Goal: Transaction & Acquisition: Purchase product/service

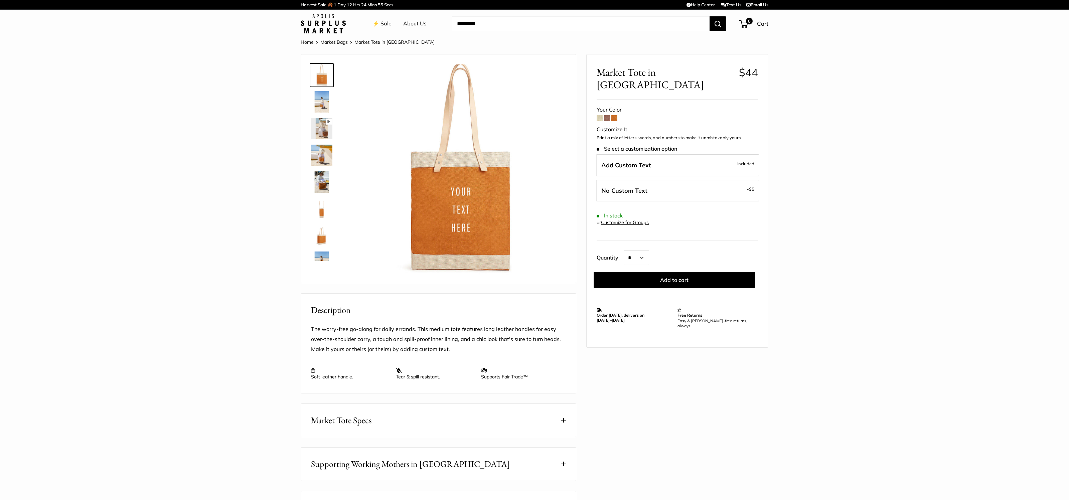
click at [608, 115] on span at bounding box center [607, 118] width 6 height 6
click at [330, 43] on link "Market Bags" at bounding box center [334, 42] width 27 height 6
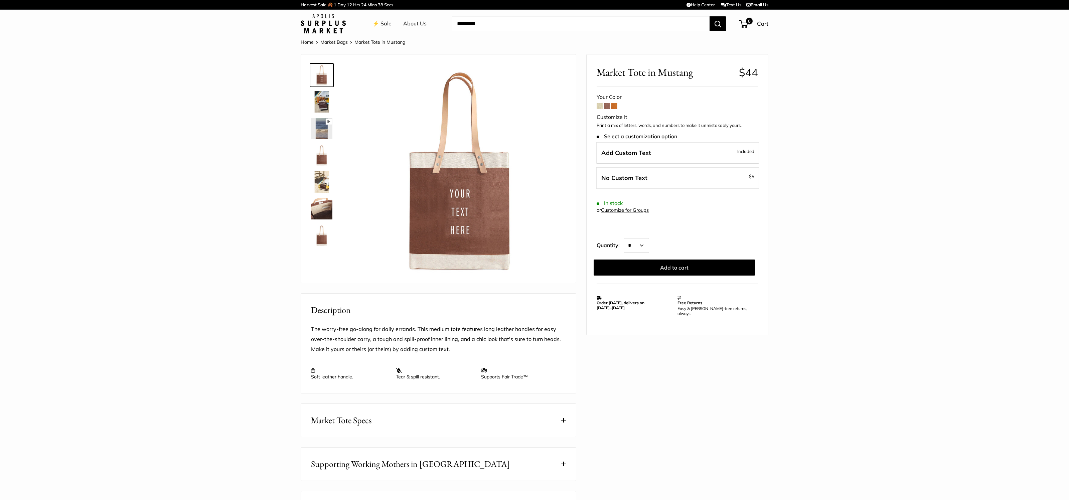
click at [600, 107] on span at bounding box center [600, 106] width 6 height 6
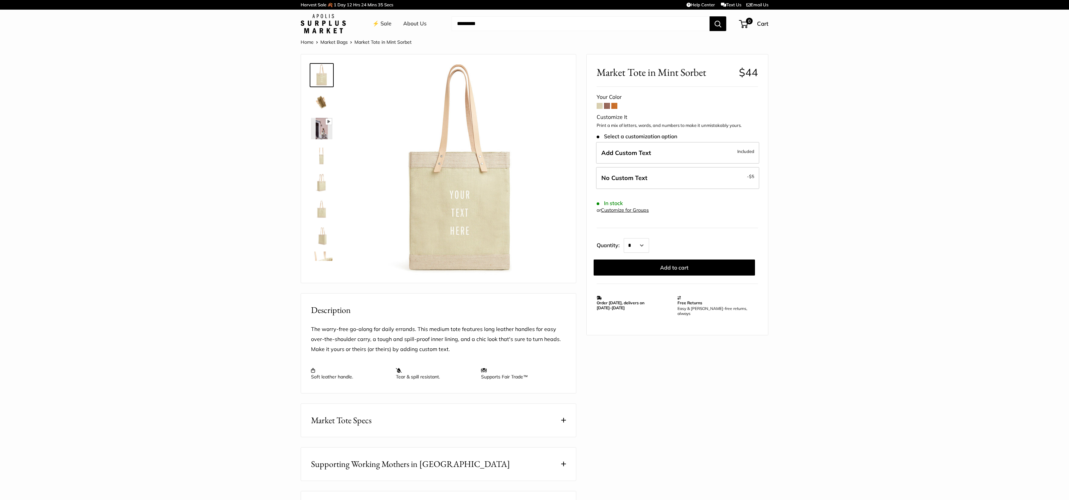
click at [607, 107] on span at bounding box center [607, 106] width 6 height 6
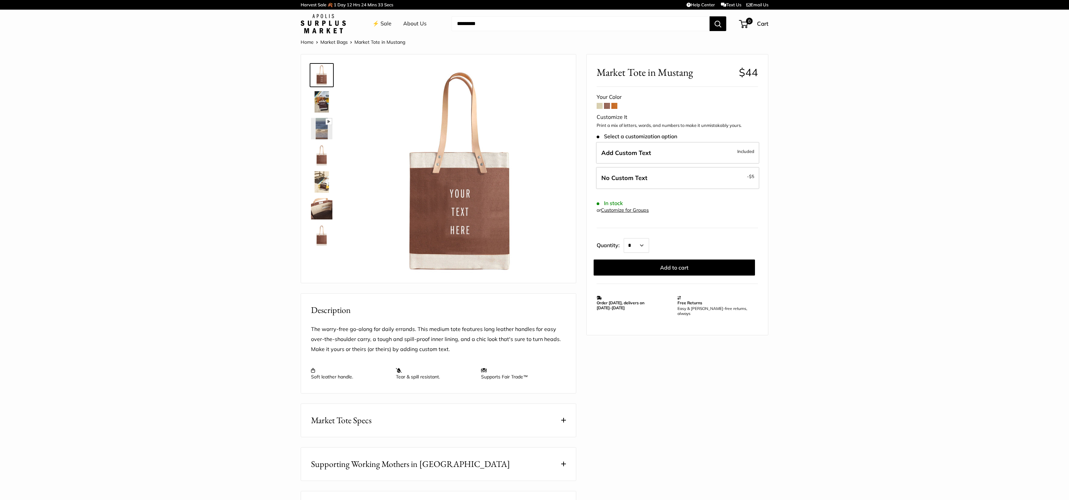
click at [615, 107] on span at bounding box center [615, 106] width 6 height 6
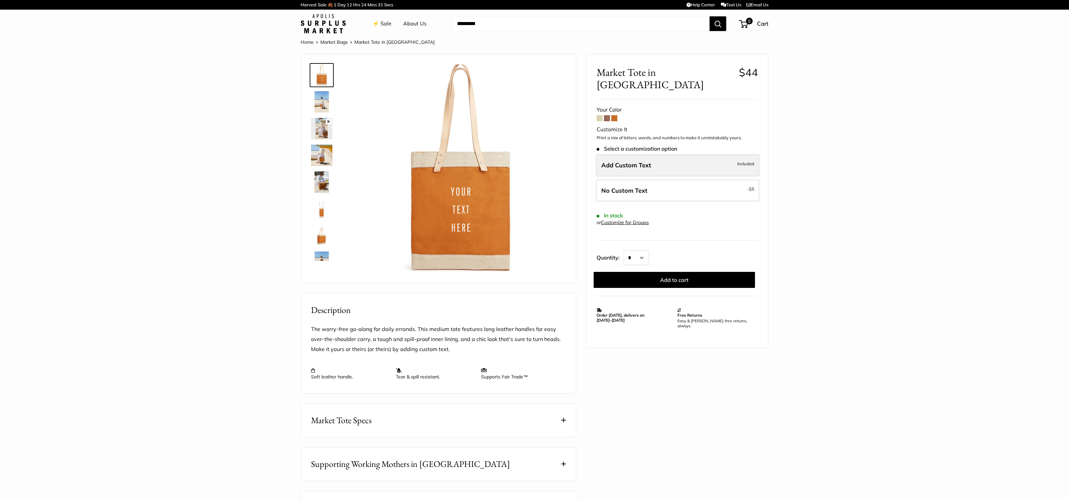
click at [624, 161] on span "Add Custom Text" at bounding box center [627, 165] width 50 height 8
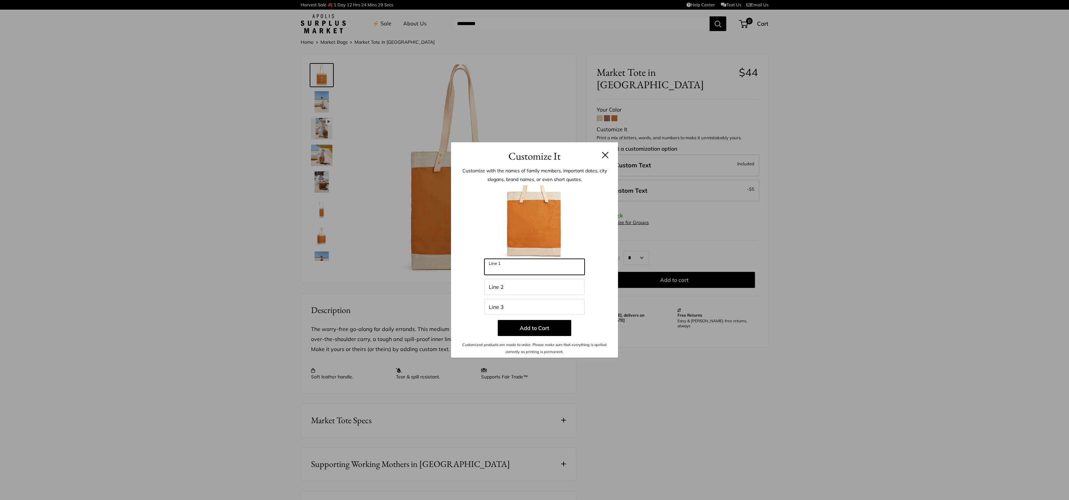
click at [526, 268] on input "Line 1" at bounding box center [535, 267] width 100 height 16
type input "*****"
click at [498, 287] on input "Line 2" at bounding box center [535, 287] width 100 height 16
type input "******"
click at [495, 305] on input "Line 3" at bounding box center [535, 307] width 100 height 16
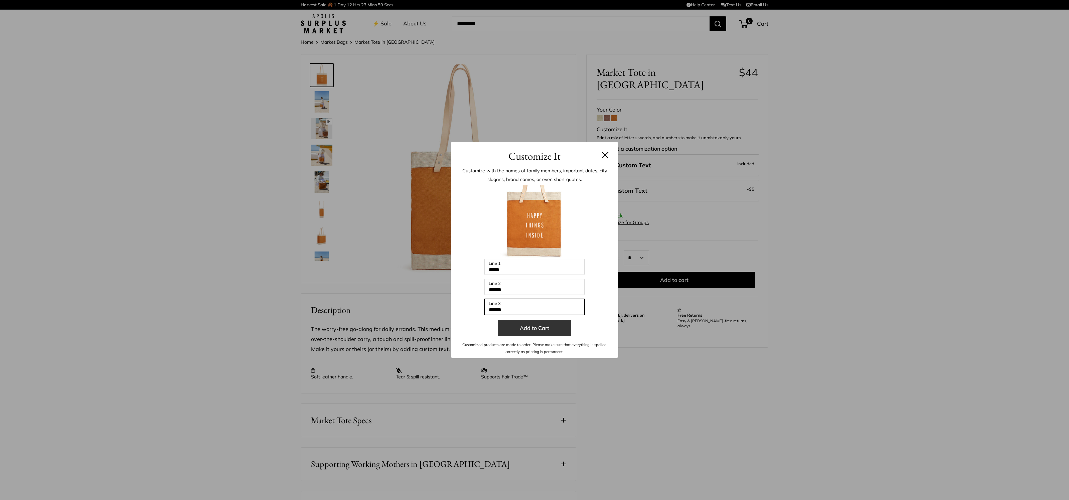
type input "******"
click at [538, 331] on button "Add to Cart" at bounding box center [535, 328] width 74 height 16
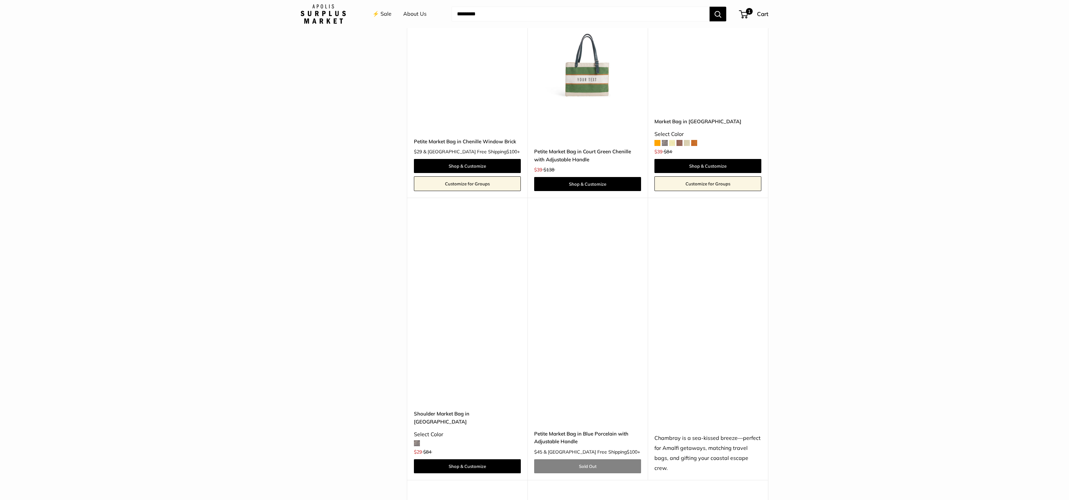
scroll to position [1588, 0]
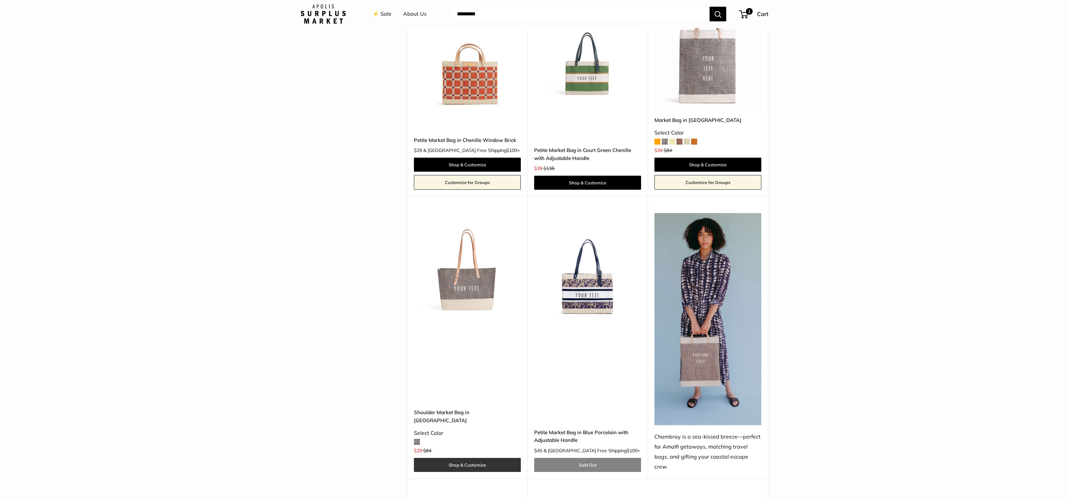
click at [474, 458] on link "Shop & Customize" at bounding box center [467, 465] width 107 height 14
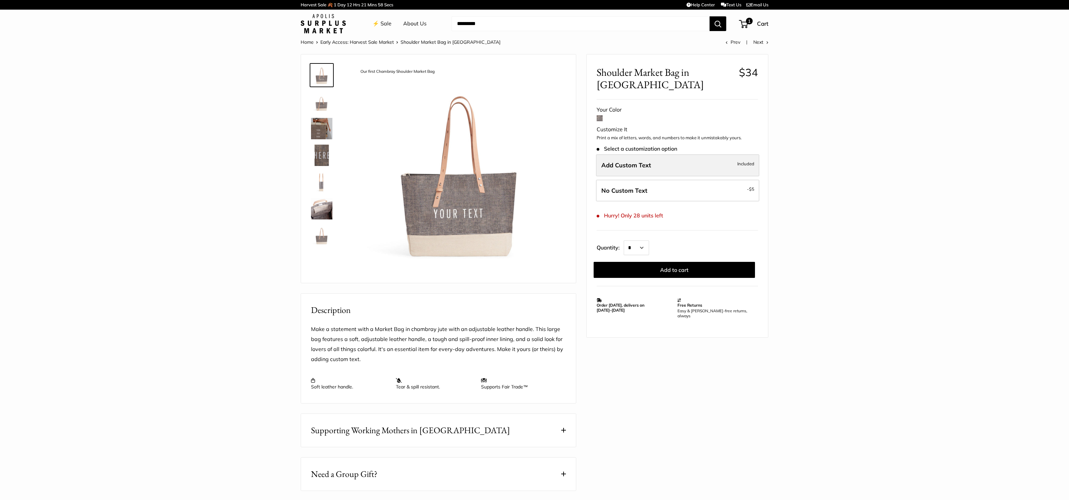
click at [612, 163] on span "Add Custom Text" at bounding box center [627, 165] width 50 height 8
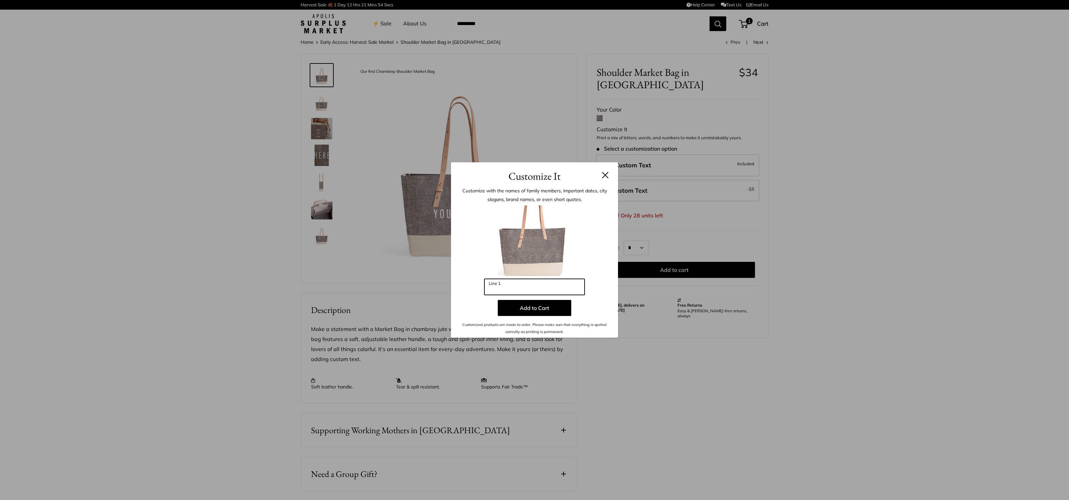
click at [497, 290] on input "Line 1" at bounding box center [535, 287] width 100 height 16
type input "*"
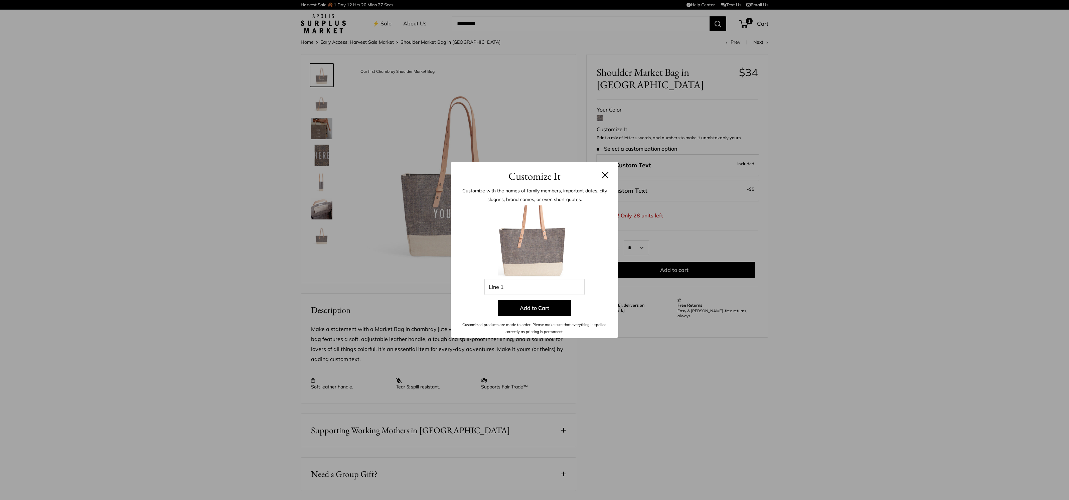
click at [605, 175] on button at bounding box center [605, 175] width 7 height 7
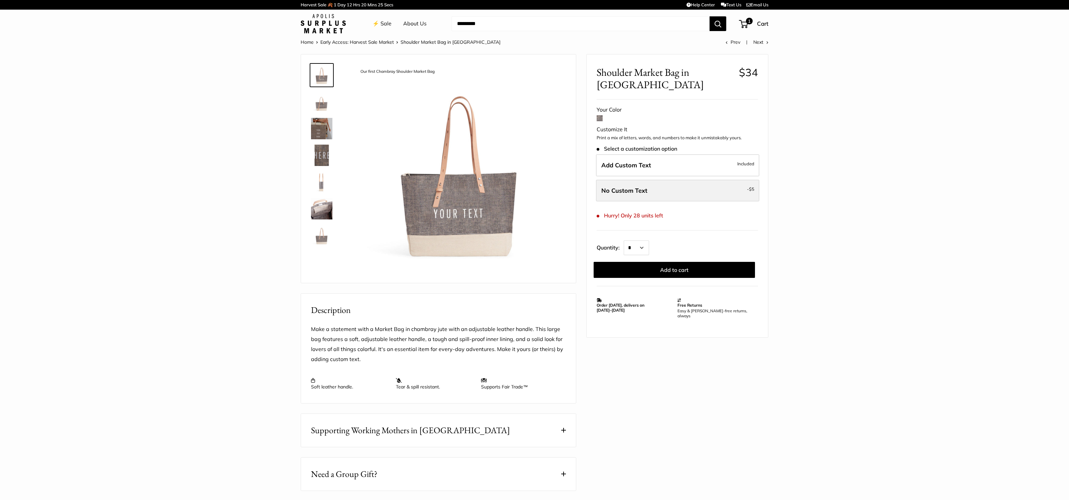
click at [661, 191] on label "No Custom Text - $5" at bounding box center [677, 191] width 163 height 22
click at [667, 272] on button "Add to cart" at bounding box center [674, 270] width 161 height 16
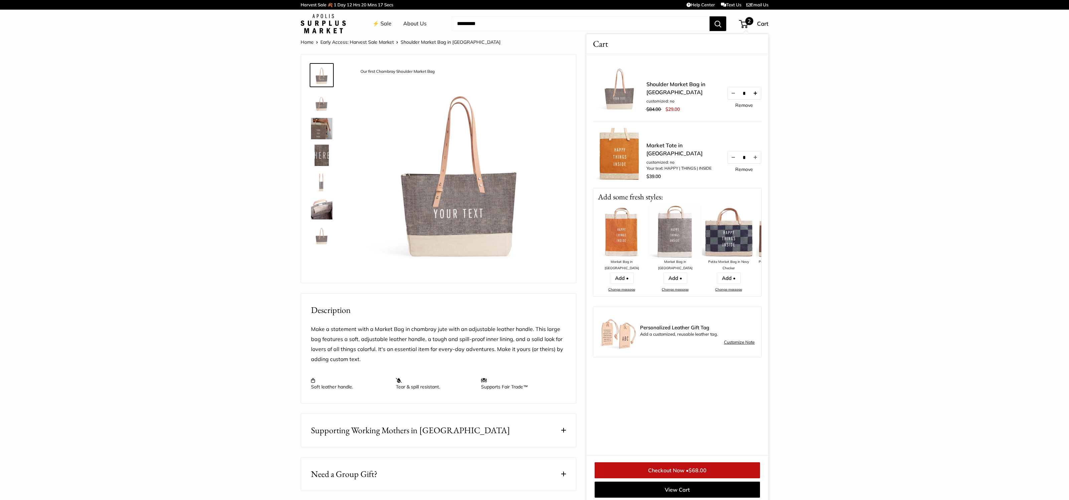
click at [755, 93] on button "Increase quantity by 1" at bounding box center [755, 93] width 11 height 12
click at [727, 262] on div "Petite Market Bag in Navy Checker" at bounding box center [728, 265] width 53 height 12
click at [731, 279] on link "Add •" at bounding box center [729, 278] width 24 height 11
click at [726, 279] on link "Add •" at bounding box center [729, 278] width 24 height 11
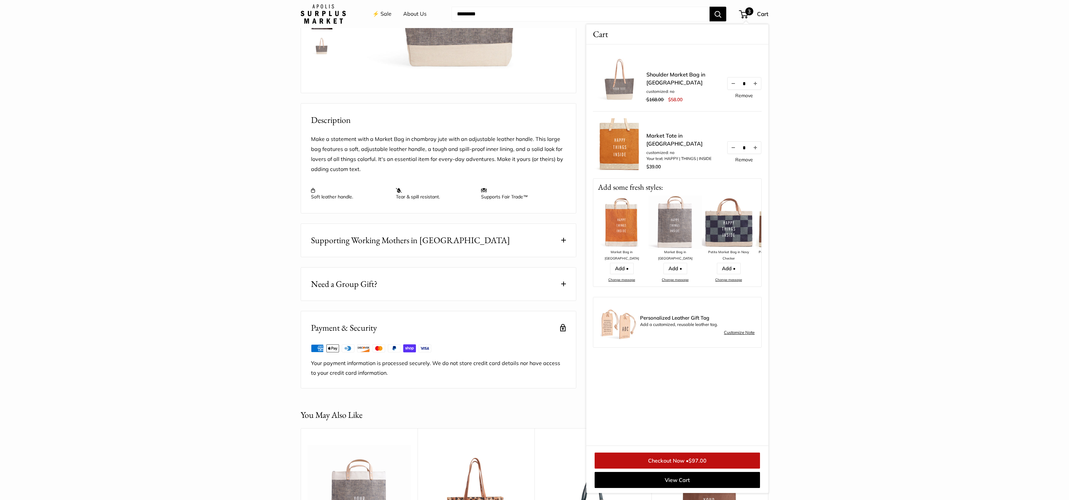
scroll to position [193, 0]
click at [733, 227] on img at bounding box center [728, 222] width 53 height 53
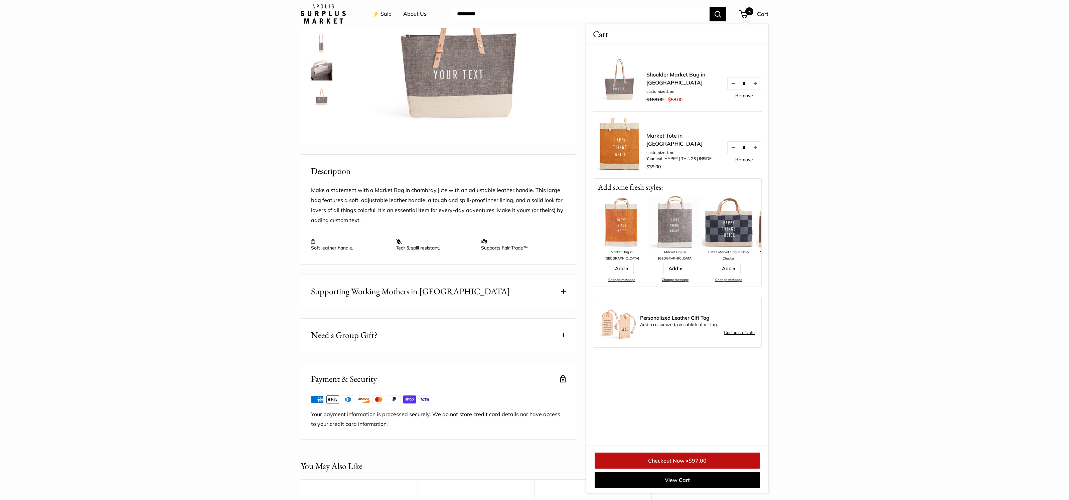
scroll to position [142, 0]
click at [723, 269] on link "Add •" at bounding box center [729, 268] width 24 height 11
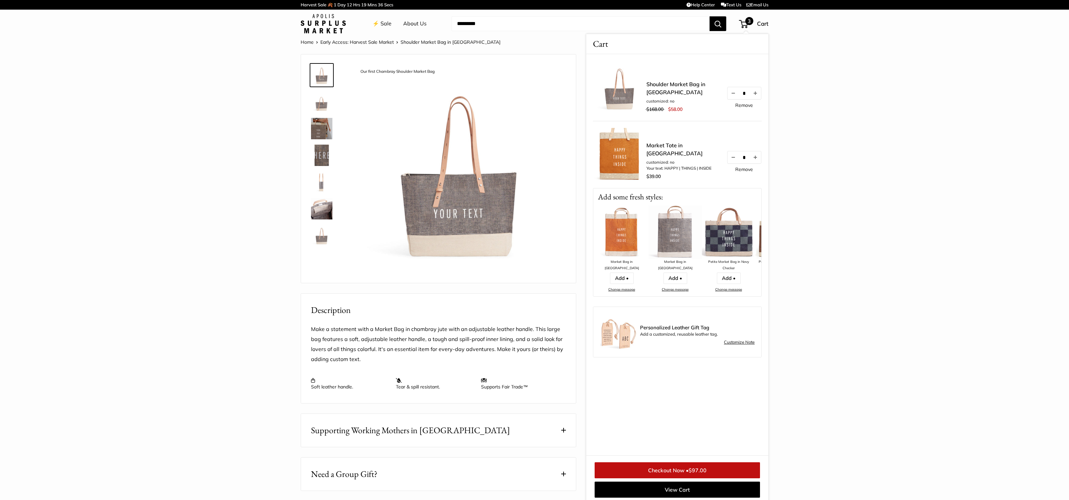
click at [726, 289] on link "Change message" at bounding box center [729, 289] width 27 height 4
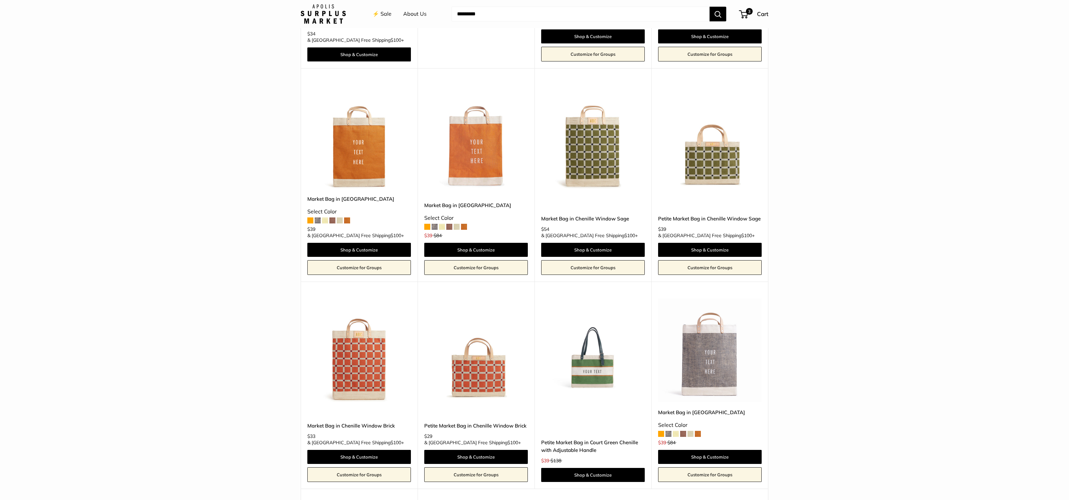
scroll to position [1205, 0]
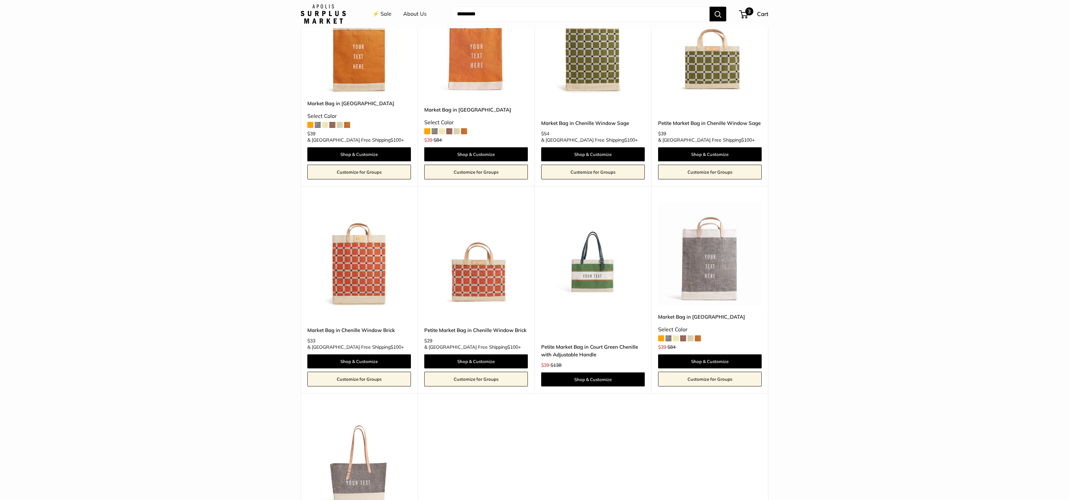
click at [748, 13] on span "3" at bounding box center [750, 11] width 8 height 8
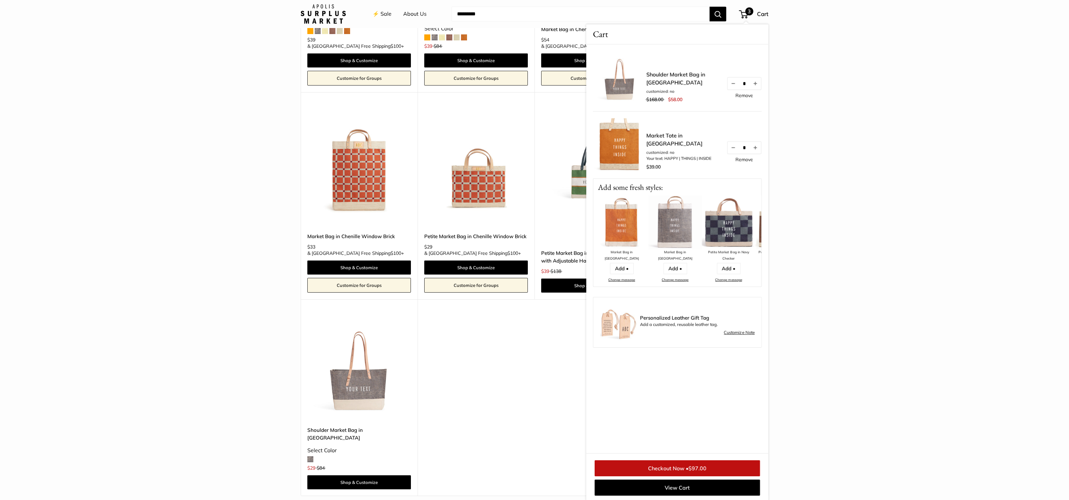
scroll to position [1300, 0]
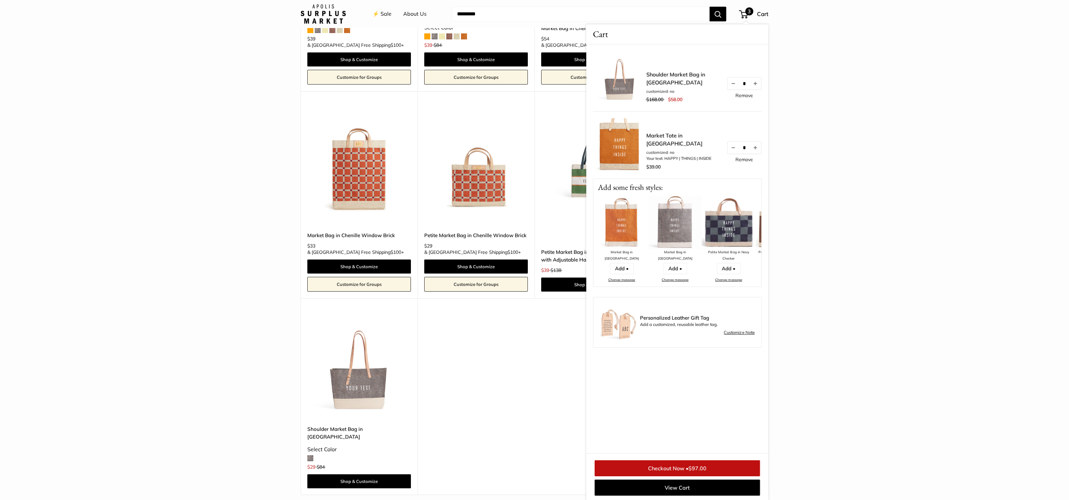
click at [668, 472] on link "Checkout Now • $97.00" at bounding box center [677, 469] width 165 height 16
